Goal: Task Accomplishment & Management: Manage account settings

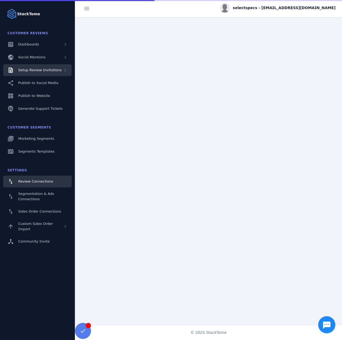
click at [25, 72] on div "Setup Review Invitations" at bounding box center [40, 69] width 44 height 5
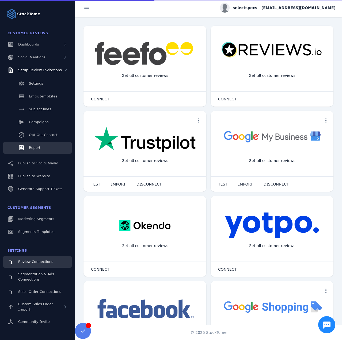
click at [40, 142] on link "Report" at bounding box center [37, 148] width 69 height 12
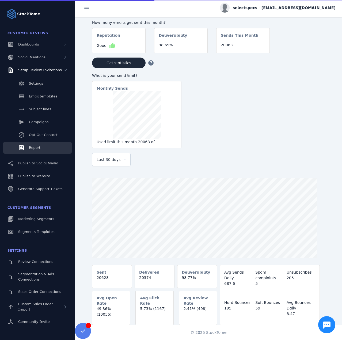
click at [105, 163] on span "Last 30 days" at bounding box center [109, 159] width 24 height 6
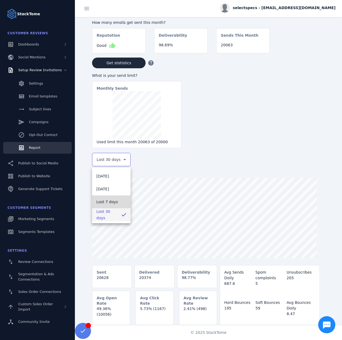
click at [107, 200] on span "Last 7 days" at bounding box center [107, 202] width 22 height 6
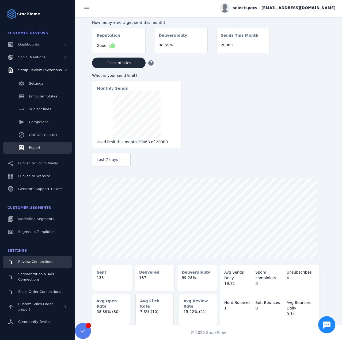
click at [37, 263] on span "Review Connections" at bounding box center [35, 262] width 35 height 4
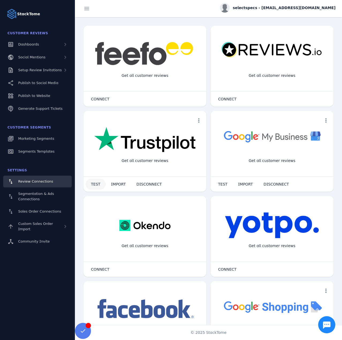
click at [94, 182] on span "TEST" at bounding box center [95, 184] width 9 height 4
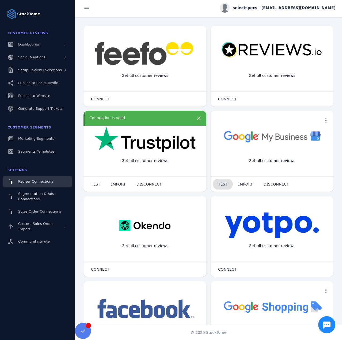
click at [223, 187] on span at bounding box center [223, 184] width 20 height 13
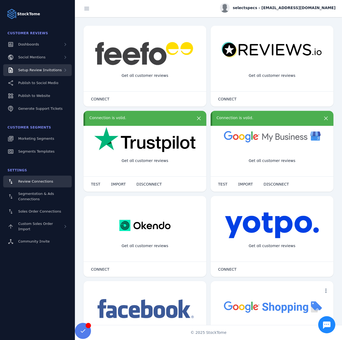
click at [47, 70] on span "Setup Review Invitations" at bounding box center [40, 70] width 44 height 4
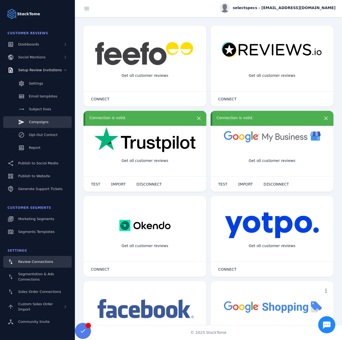
click at [36, 124] on span "Campaigns" at bounding box center [39, 122] width 20 height 4
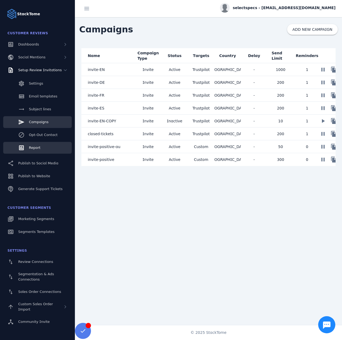
click at [43, 146] on link "Report" at bounding box center [37, 148] width 69 height 12
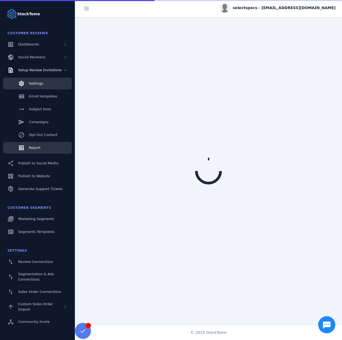
click at [36, 83] on span "Settings" at bounding box center [36, 83] width 14 height 4
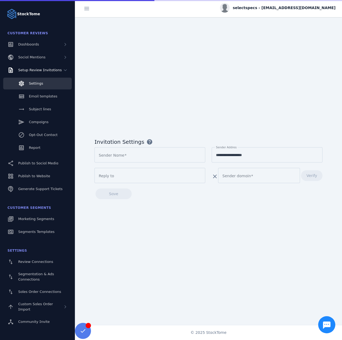
type input "**********"
click at [313, 174] on span "Verify" at bounding box center [312, 176] width 11 height 4
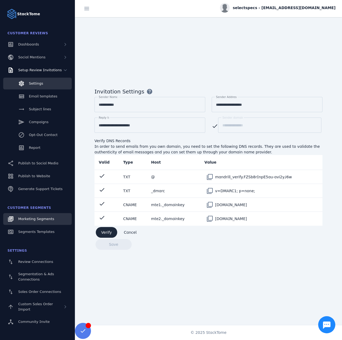
click at [38, 223] on link "Marketing Segments" at bounding box center [37, 219] width 69 height 12
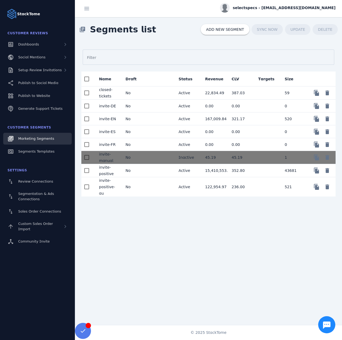
click at [274, 9] on span "selectspecs - [EMAIL_ADDRESS][DOMAIN_NAME]" at bounding box center [284, 8] width 103 height 6
click at [307, 54] on icon at bounding box center [304, 51] width 6 height 6
